Goal: Use online tool/utility: Use online tool/utility

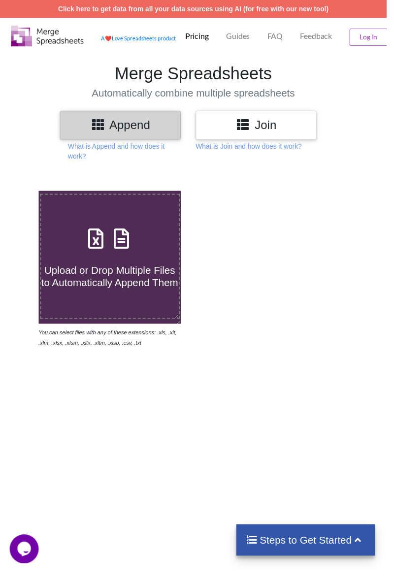
click at [154, 279] on span "Upload or Drop Multiple Files to Automatically Append Them" at bounding box center [111, 282] width 139 height 24
click at [22, 195] on input "Upload or Drop Multiple Files to Automatically Append Them" at bounding box center [22, 195] width 0 height 0
type input "C:\fakepath\[DATE] 8 25 (1).xlsx"
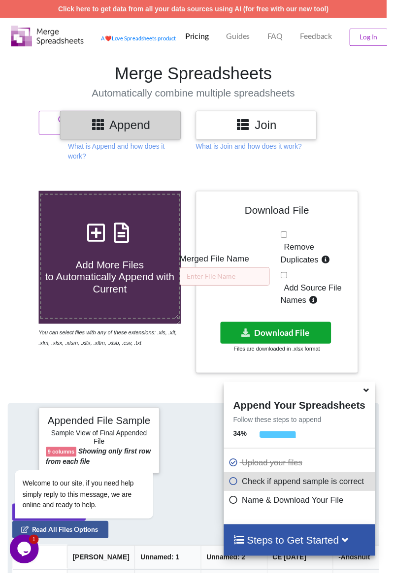
click at [314, 337] on button "Download File" at bounding box center [281, 339] width 113 height 22
click at [260, 340] on button "Download File" at bounding box center [281, 339] width 113 height 22
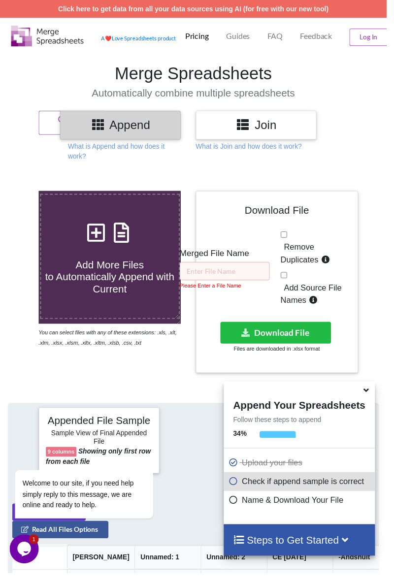
click at [300, 11] on link "Click here to get data from all your data sources using AI (for free with our n…" at bounding box center [197, 9] width 276 height 8
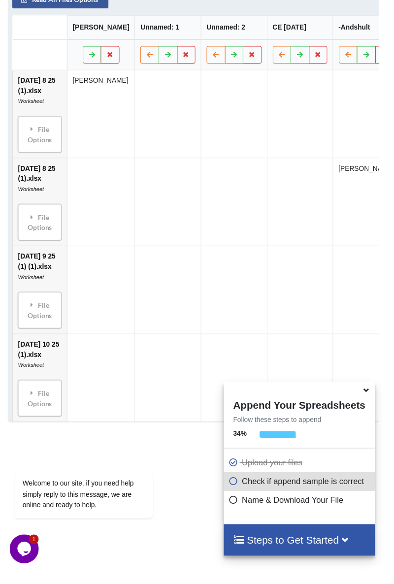
scroll to position [541, 0]
click at [378, 400] on icon at bounding box center [373, 395] width 10 height 9
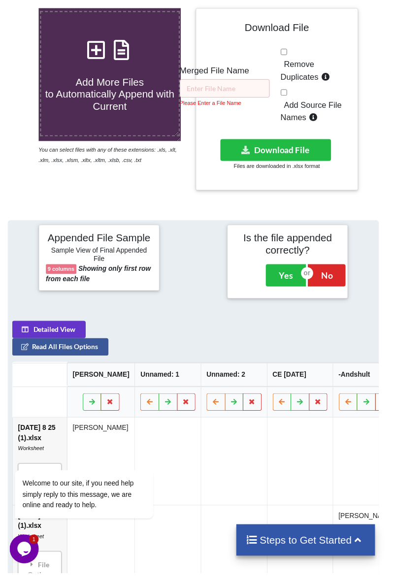
scroll to position [183, 0]
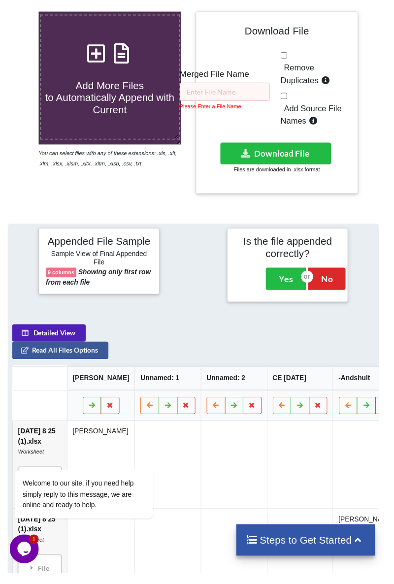
click at [53, 342] on button "Detailed View" at bounding box center [49, 339] width 75 height 18
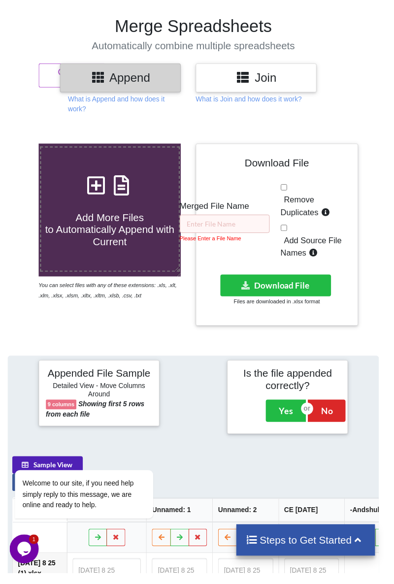
scroll to position [0, 0]
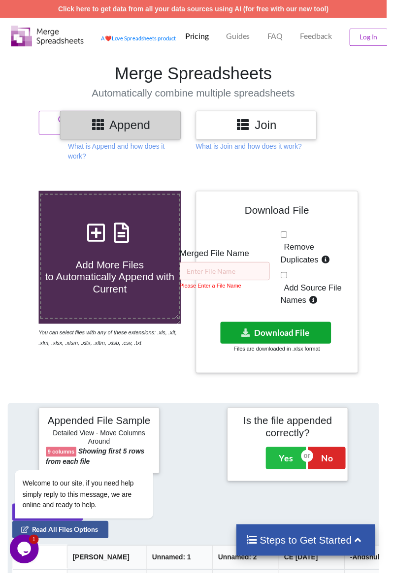
click at [292, 333] on button "Download File" at bounding box center [281, 339] width 113 height 22
